Goal: Task Accomplishment & Management: Manage account settings

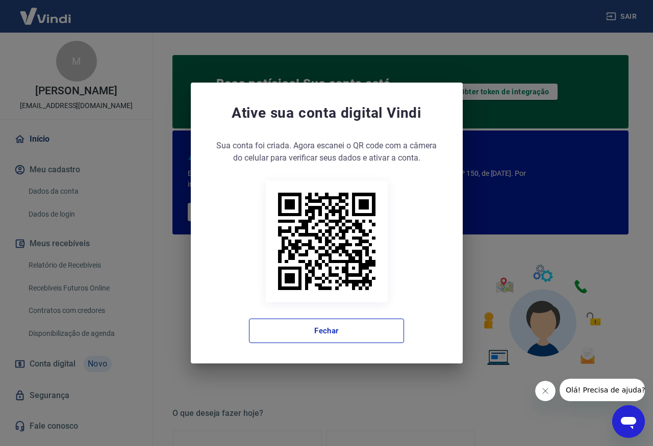
click at [162, 219] on div "Ative sua conta digital [PERSON_NAME] conta foi criada. Agora clique no botão a…" at bounding box center [326, 223] width 653 height 446
